Goal: Task Accomplishment & Management: Complete application form

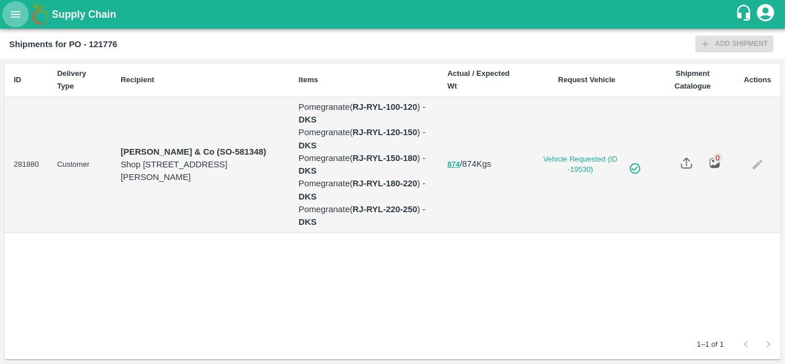
click at [10, 20] on icon "open drawer" at bounding box center [15, 14] width 13 height 13
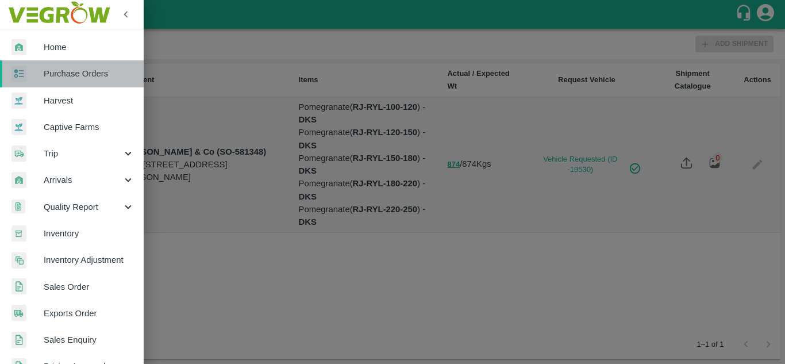
click at [106, 73] on span "Purchase Orders" at bounding box center [89, 73] width 91 height 13
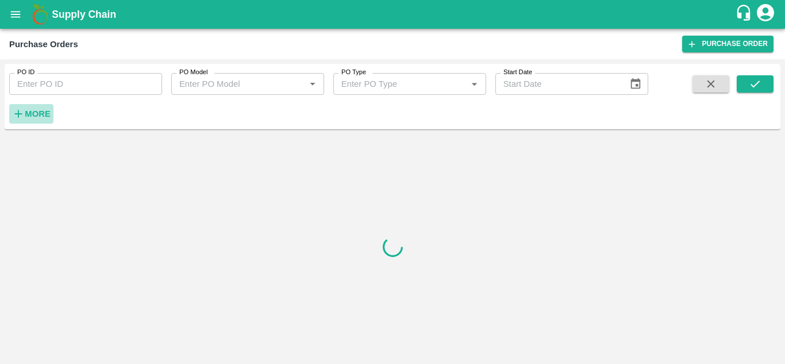
click at [27, 108] on h6 "More" at bounding box center [38, 113] width 26 height 15
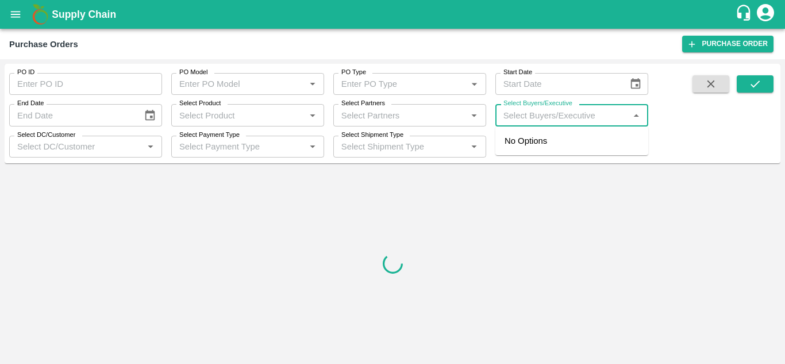
click at [571, 117] on input "Select Buyers/Executive" at bounding box center [562, 114] width 127 height 15
type input "Avinash"
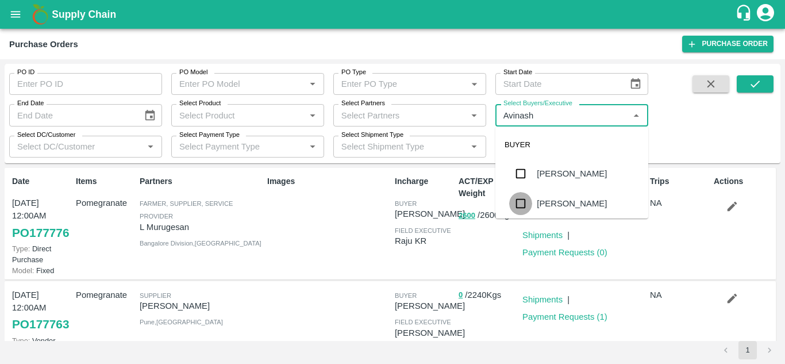
click at [518, 198] on input "checkbox" at bounding box center [520, 203] width 23 height 23
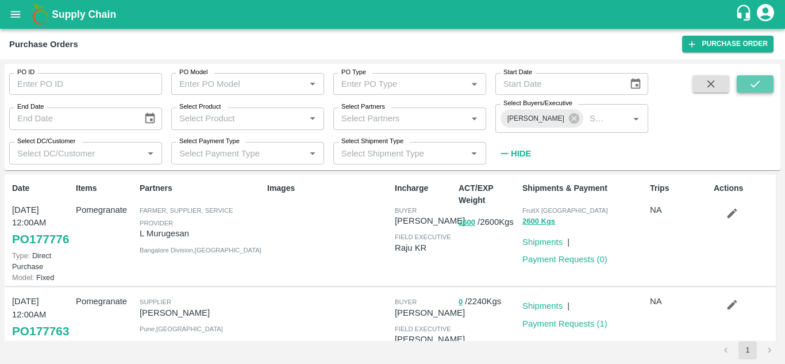
click at [760, 87] on icon "submit" at bounding box center [755, 84] width 13 height 13
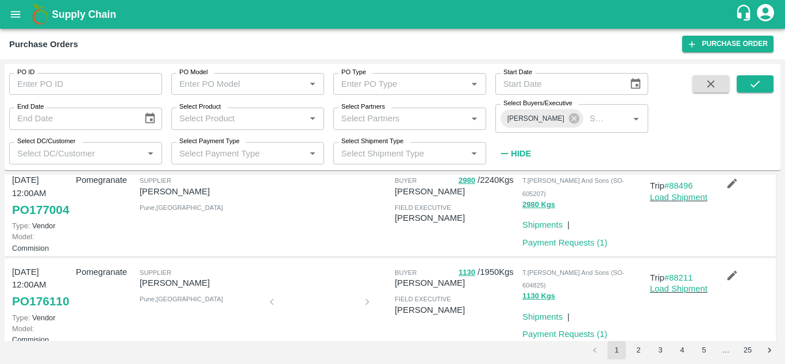
scroll to position [122, 0]
click at [25, 220] on link "PO 177004" at bounding box center [40, 209] width 57 height 21
click at [574, 247] on link "Payment Requests ( 1 )" at bounding box center [564, 241] width 85 height 9
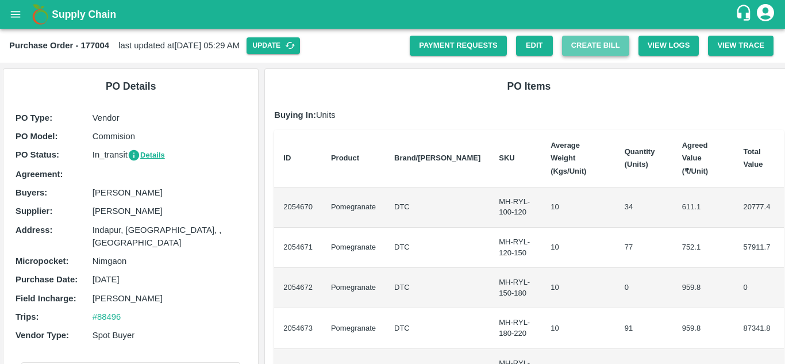
click at [588, 40] on button "Create Bill" at bounding box center [595, 46] width 67 height 20
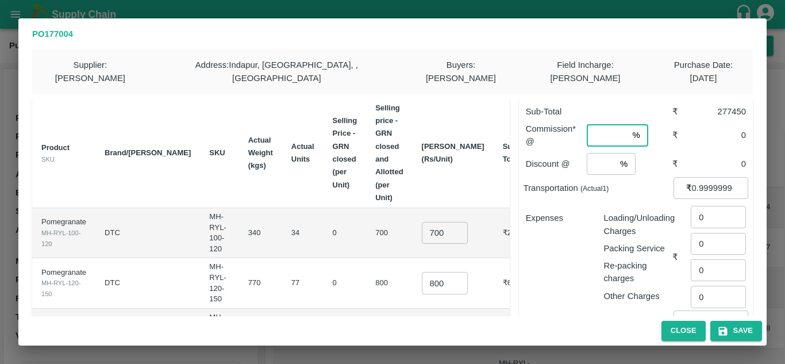
click at [601, 124] on input "number" at bounding box center [607, 135] width 41 height 22
type input "8"
click at [591, 155] on input "number" at bounding box center [601, 164] width 29 height 22
type input "2"
click at [728, 177] on input "0.9999999999999999" at bounding box center [720, 188] width 56 height 22
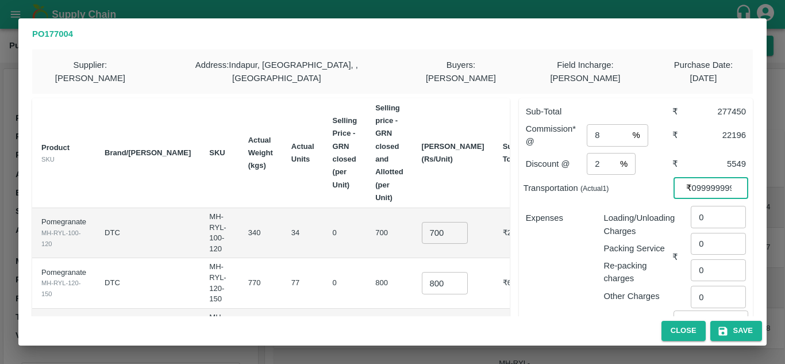
type input "999999999"
click at [710, 177] on input "999999999" at bounding box center [720, 188] width 56 height 22
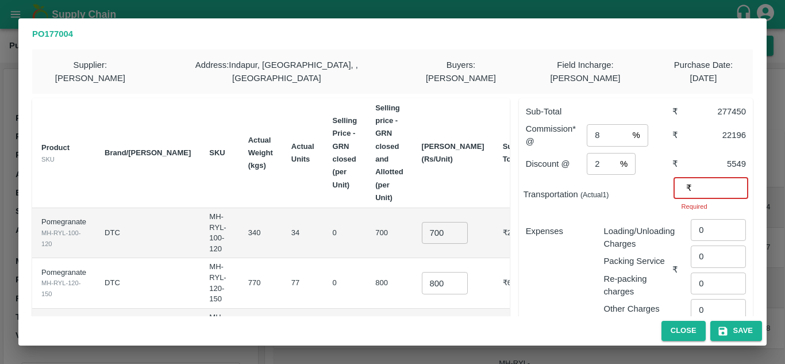
type input "3"
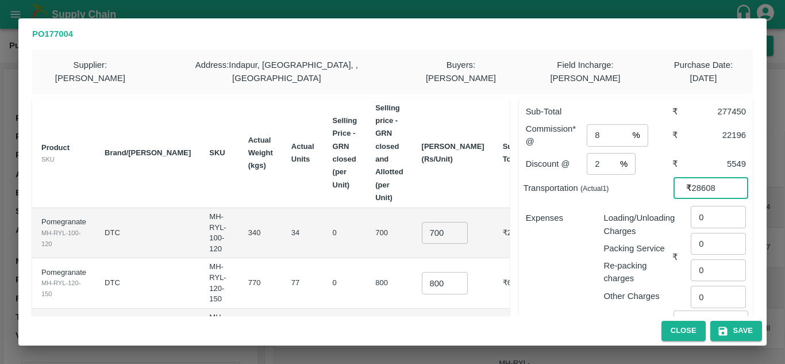
type input "28608"
click at [708, 206] on input "0" at bounding box center [718, 217] width 55 height 22
type input "894"
click at [628, 242] on p "Packing Service" at bounding box center [638, 248] width 69 height 13
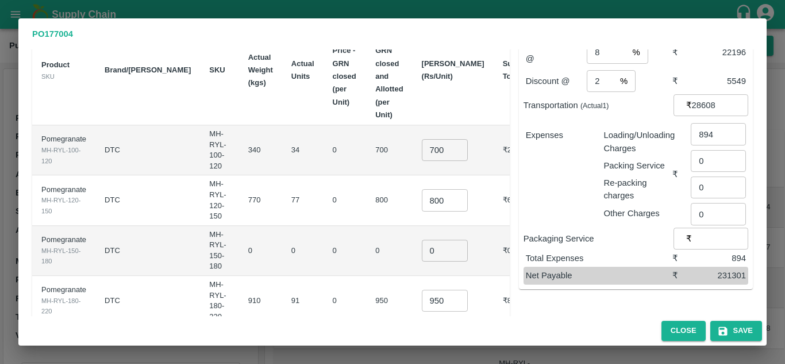
scroll to position [83, 0]
click at [430, 189] on input "800" at bounding box center [445, 200] width 46 height 22
type input "850"
click at [282, 225] on td "0" at bounding box center [302, 250] width 41 height 50
click at [425, 239] on input "0" at bounding box center [445, 250] width 46 height 22
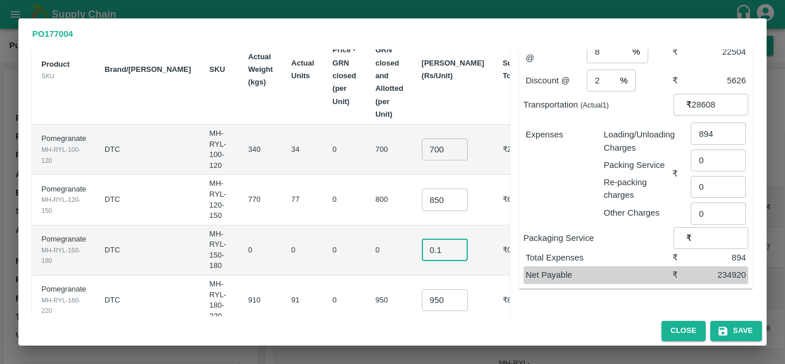
type input "0.1"
click at [366, 225] on td "0" at bounding box center [389, 250] width 46 height 50
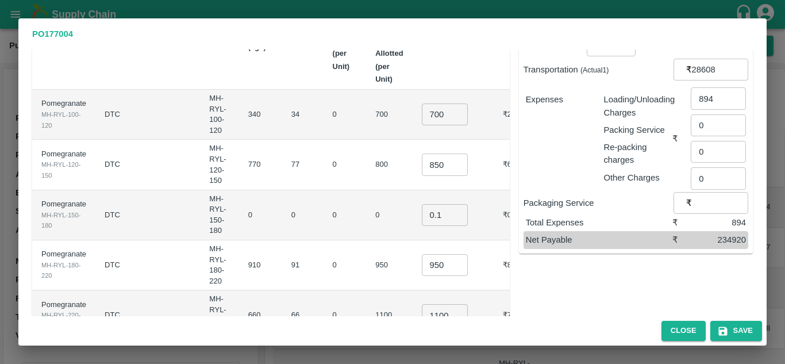
scroll to position [119, 0]
click at [424, 253] on input "950" at bounding box center [445, 264] width 46 height 22
type input "1000"
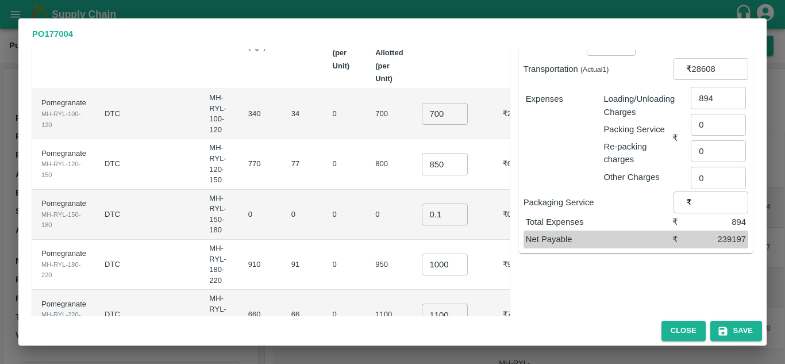
scroll to position [0, 0]
click at [388, 240] on td "950" at bounding box center [389, 265] width 46 height 50
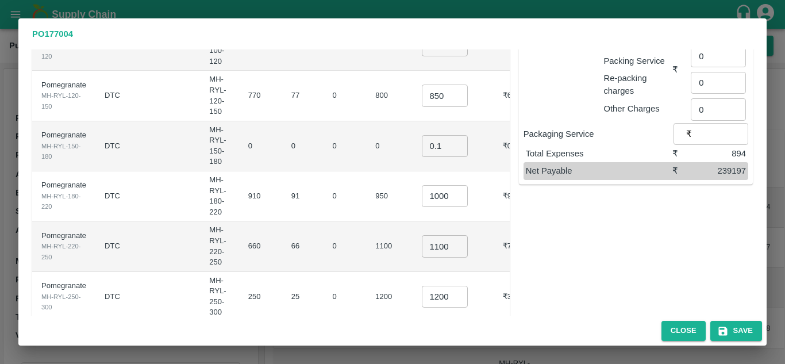
scroll to position [188, 0]
click at [433, 235] on input "1100" at bounding box center [445, 246] width 46 height 22
type input "1150"
click at [366, 221] on td "1100" at bounding box center [389, 246] width 46 height 50
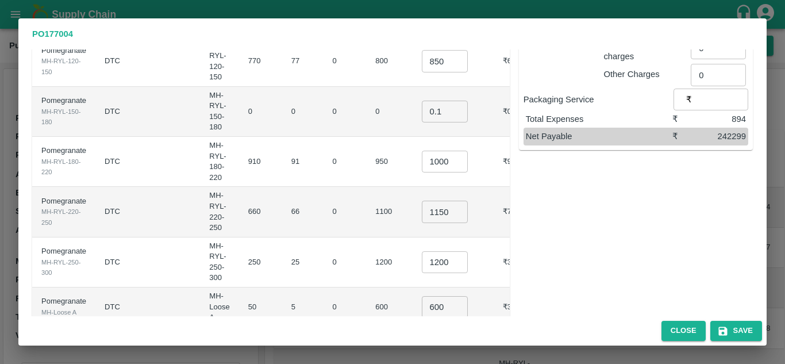
scroll to position [226, 0]
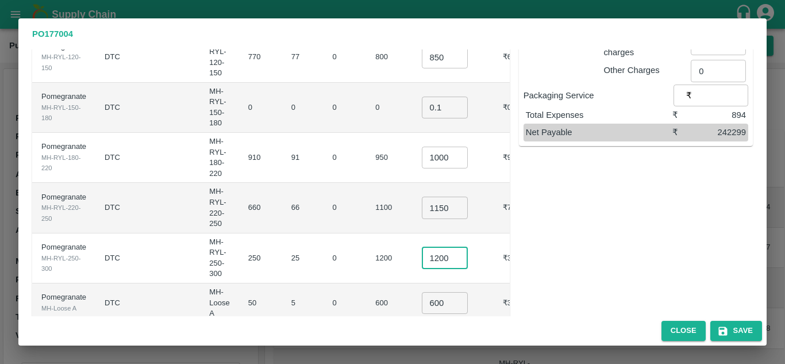
click at [431, 247] on input "1200" at bounding box center [445, 258] width 46 height 22
click at [324, 233] on td "0" at bounding box center [345, 258] width 43 height 50
click at [429, 247] on input "1300" at bounding box center [445, 258] width 46 height 22
type input "1400"
click at [282, 183] on td "66" at bounding box center [302, 208] width 41 height 50
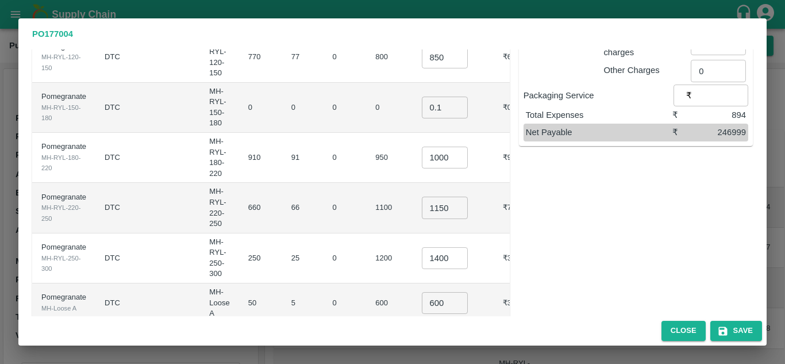
click at [324, 233] on td "0" at bounding box center [345, 258] width 43 height 50
click at [741, 333] on button "Save" at bounding box center [736, 331] width 52 height 20
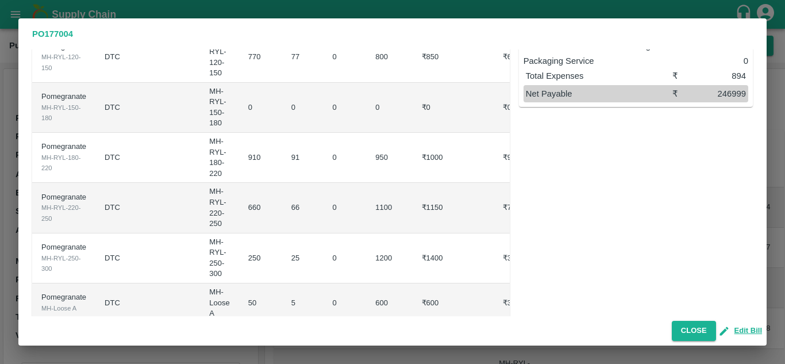
scroll to position [0, 0]
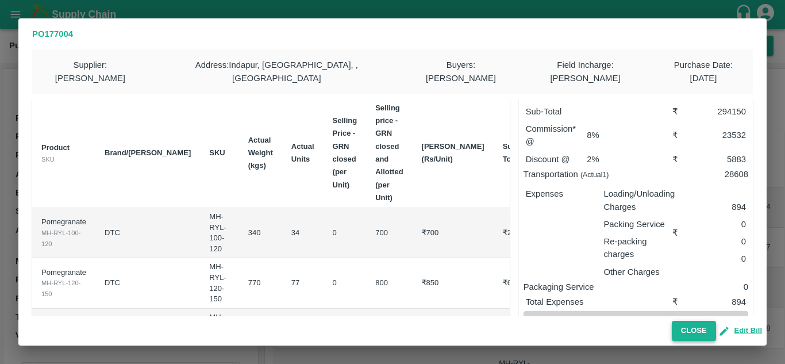
click at [695, 333] on button "Close" at bounding box center [694, 331] width 44 height 20
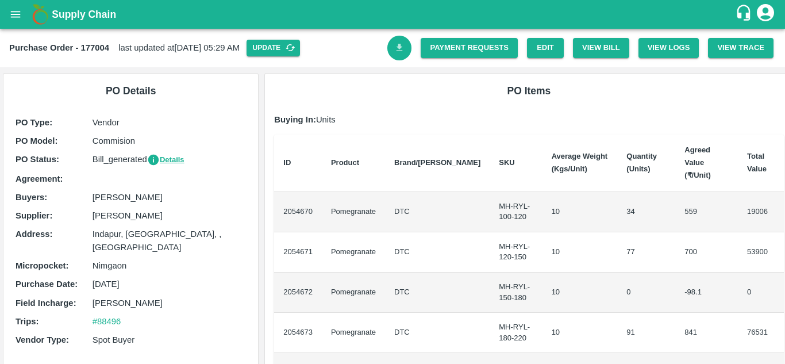
click at [398, 51] on icon "Download Bill" at bounding box center [400, 47] width 6 height 7
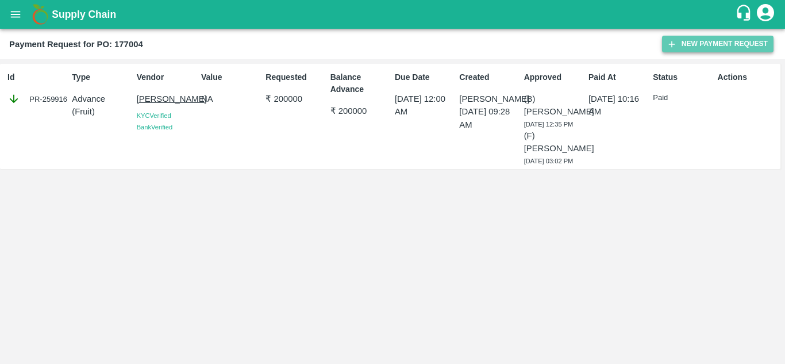
click at [697, 44] on button "New Payment Request" at bounding box center [718, 44] width 112 height 17
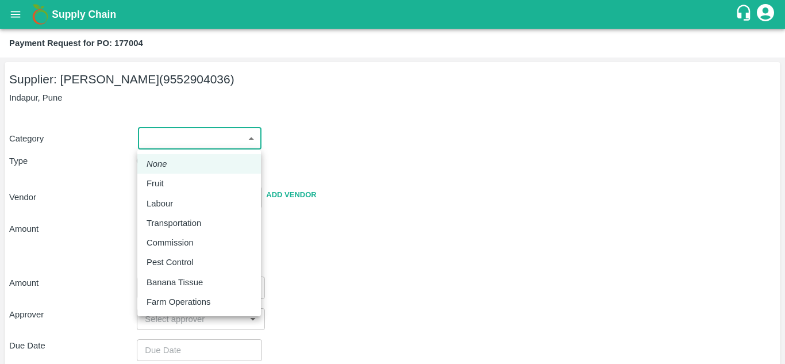
click at [208, 134] on body "Supply Chain Payment Request for PO: 177004 Supplier: [PERSON_NAME] (9552904036…" at bounding box center [392, 182] width 785 height 364
click at [166, 186] on div "Fruit" at bounding box center [158, 183] width 23 height 13
type input "1"
type input "[PERSON_NAME] - 9552904036(Supplier)"
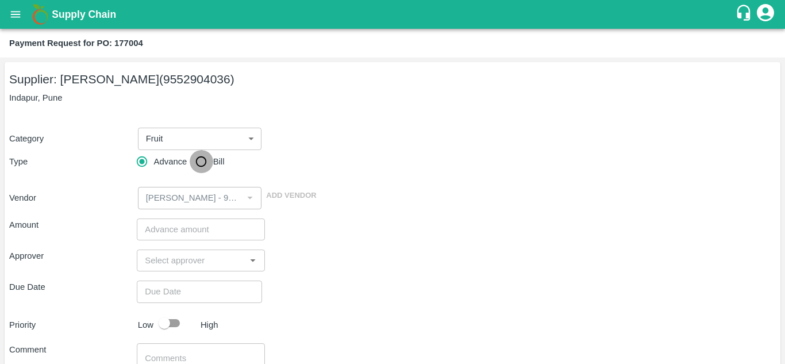
click at [202, 163] on input "Bill" at bounding box center [201, 161] width 23 height 23
radio input "true"
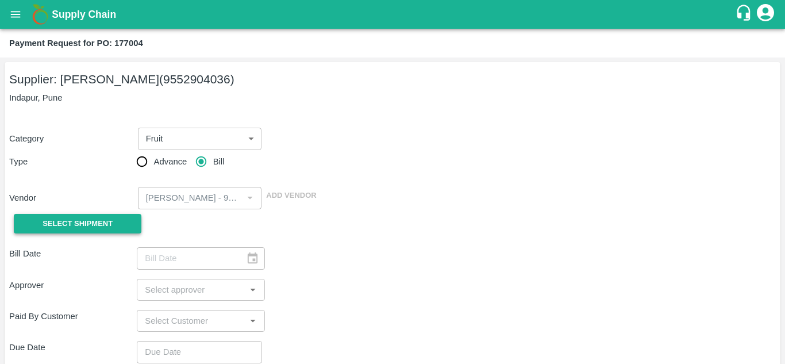
click at [95, 227] on span "Select Shipment" at bounding box center [78, 223] width 70 height 13
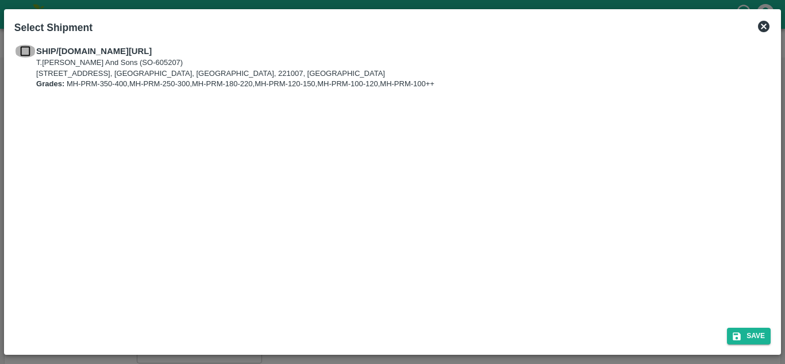
click at [24, 53] on input "checkbox" at bounding box center [25, 51] width 22 height 13
checkbox input "true"
click at [739, 333] on icon "submit" at bounding box center [737, 336] width 8 height 8
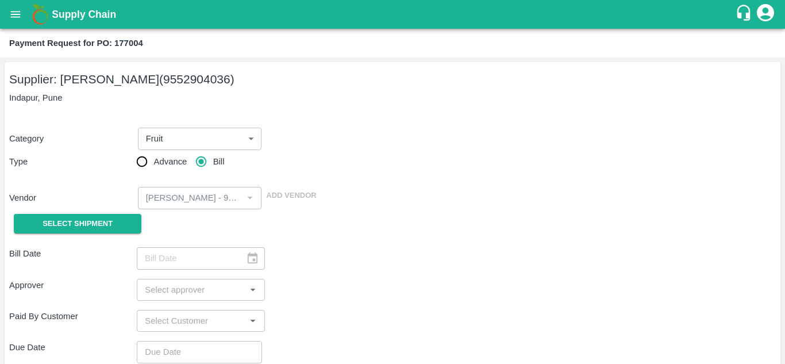
type input "[DATE]"
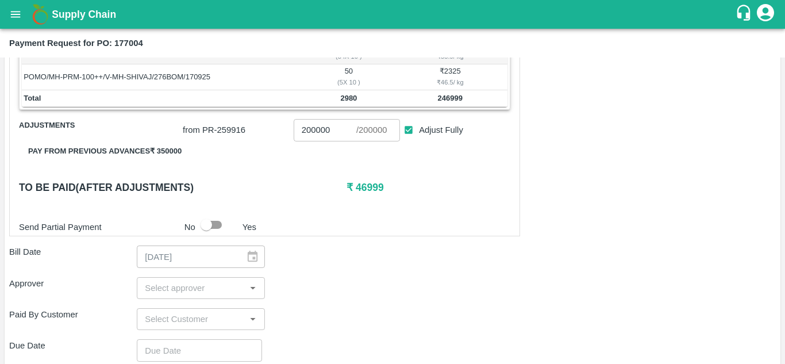
scroll to position [337, 0]
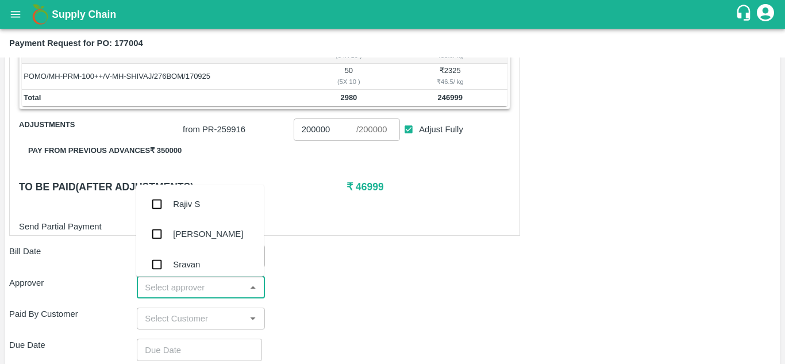
click at [154, 291] on input "input" at bounding box center [191, 287] width 102 height 15
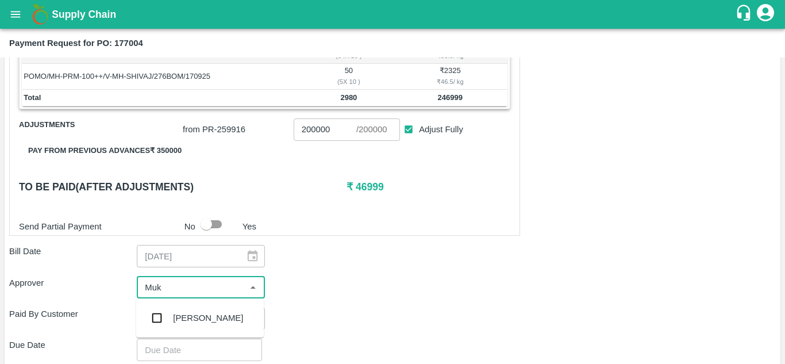
type input "Muku"
click at [153, 320] on input "checkbox" at bounding box center [156, 317] width 23 height 23
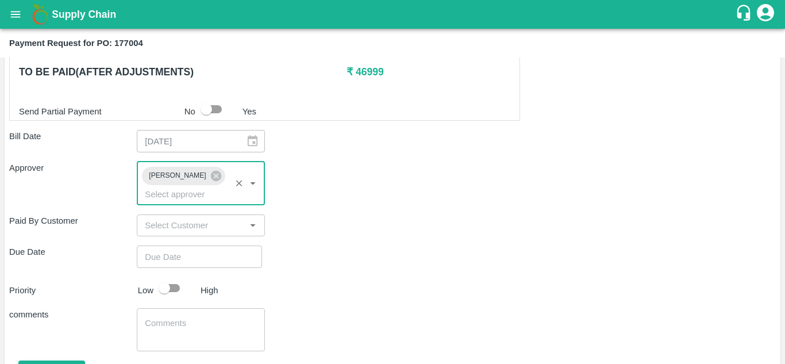
scroll to position [453, 0]
type input "DD/MM/YYYY hh:mm aa"
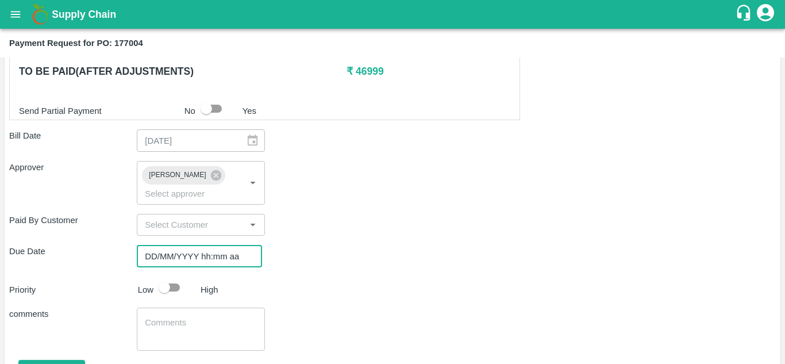
click at [145, 249] on input "DD/MM/YYYY hh:mm aa" at bounding box center [195, 256] width 117 height 22
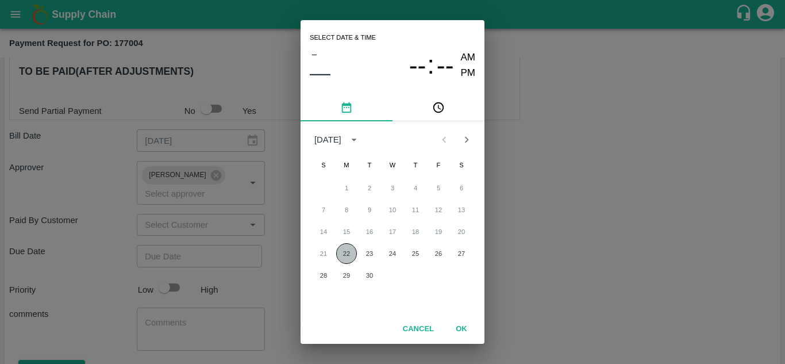
click at [349, 249] on button "22" at bounding box center [346, 253] width 21 height 21
type input "[DATE] 12:00 AM"
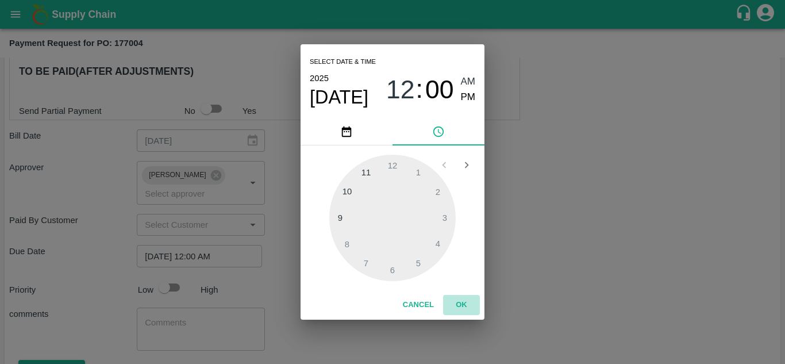
click at [463, 299] on button "OK" at bounding box center [461, 305] width 37 height 20
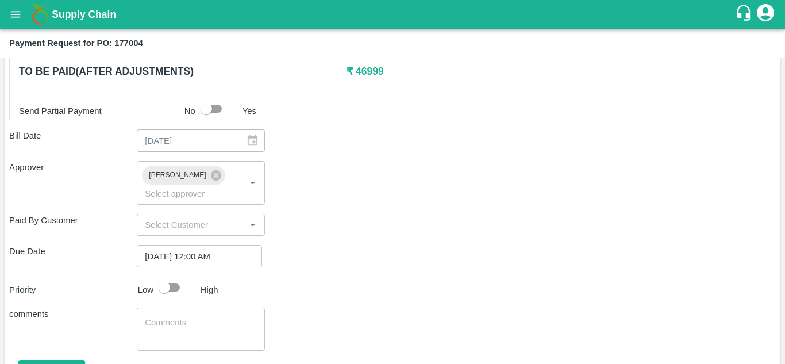
click at [387, 289] on div "Priority Low High" at bounding box center [390, 287] width 771 height 22
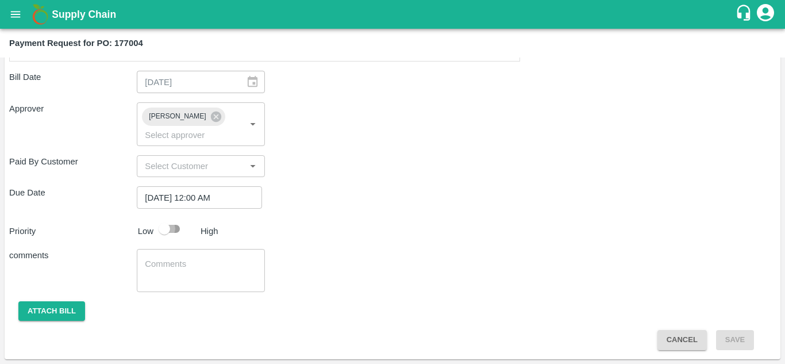
click at [164, 225] on input "checkbox" at bounding box center [165, 229] width 66 height 22
checkbox input "true"
click at [51, 314] on button "Attach bill" at bounding box center [51, 311] width 67 height 20
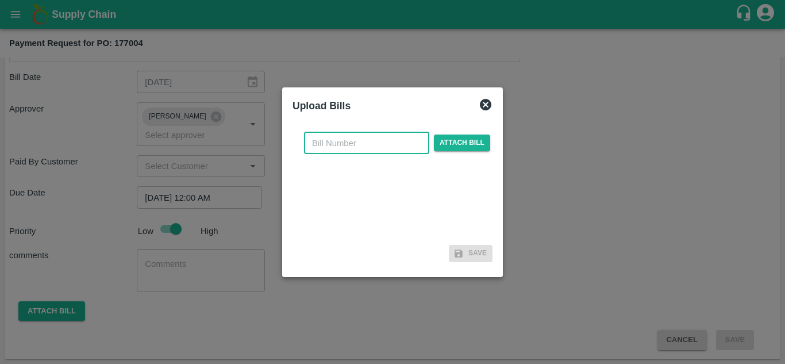
click at [342, 143] on input "text" at bounding box center [366, 143] width 125 height 22
type input "177004"
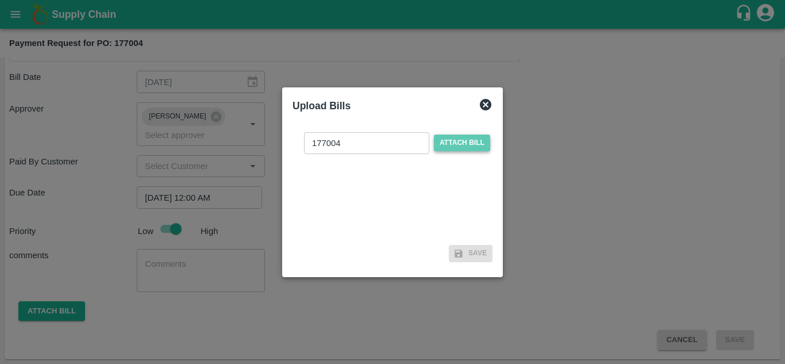
click at [467, 141] on span "Attach bill" at bounding box center [462, 143] width 56 height 17
click at [0, 0] on input "Attach bill" at bounding box center [0, 0] width 0 height 0
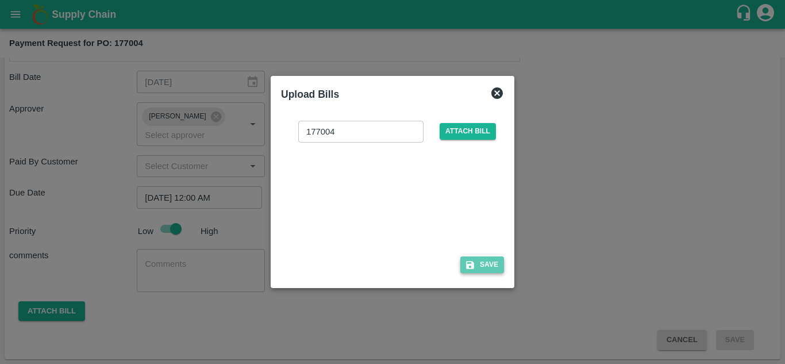
click at [482, 263] on button "Save" at bounding box center [482, 264] width 44 height 17
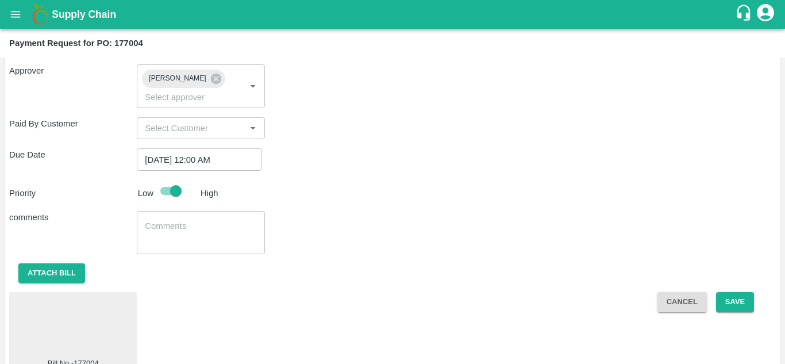
scroll to position [572, 0]
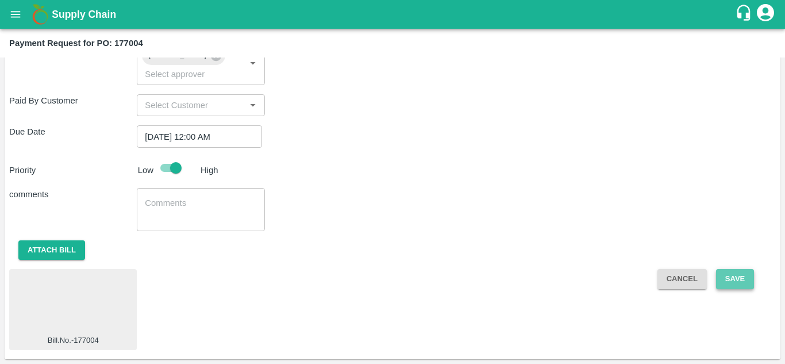
click at [736, 277] on button "Save" at bounding box center [735, 279] width 38 height 20
